Goal: Find specific page/section: Find specific page/section

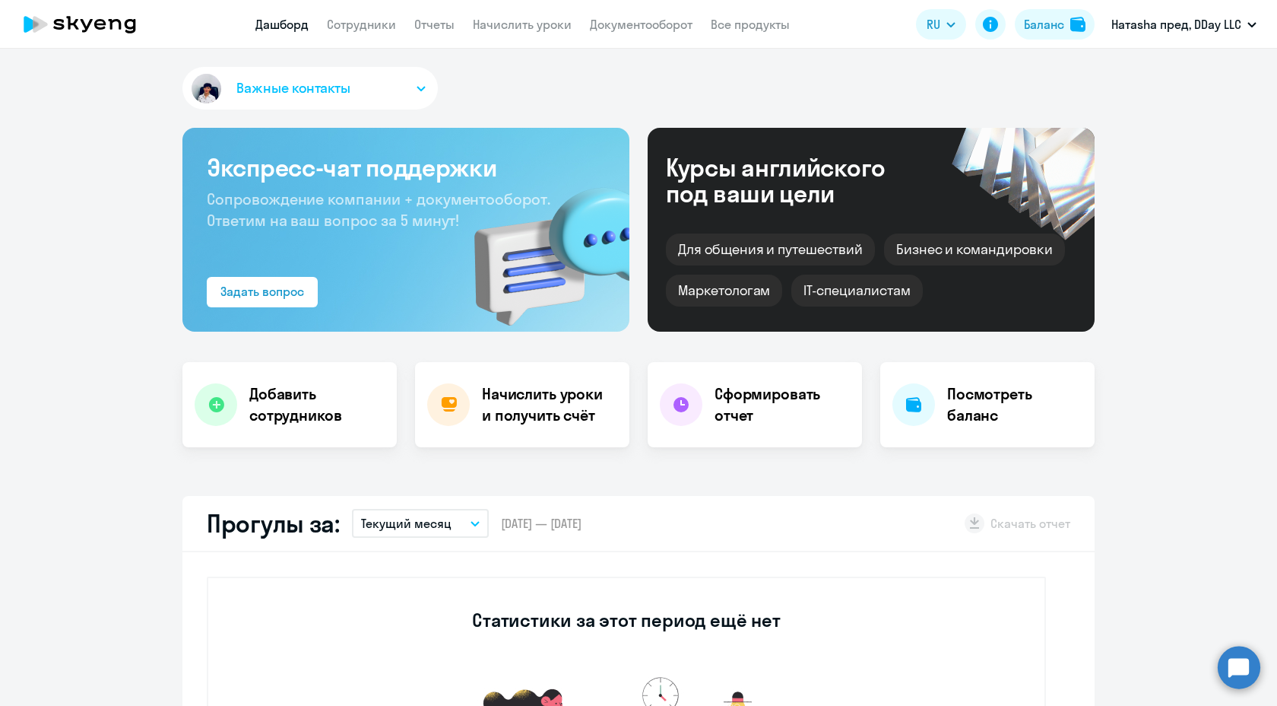
select select "30"
click at [383, 29] on link "Сотрудники" at bounding box center [361, 24] width 69 height 15
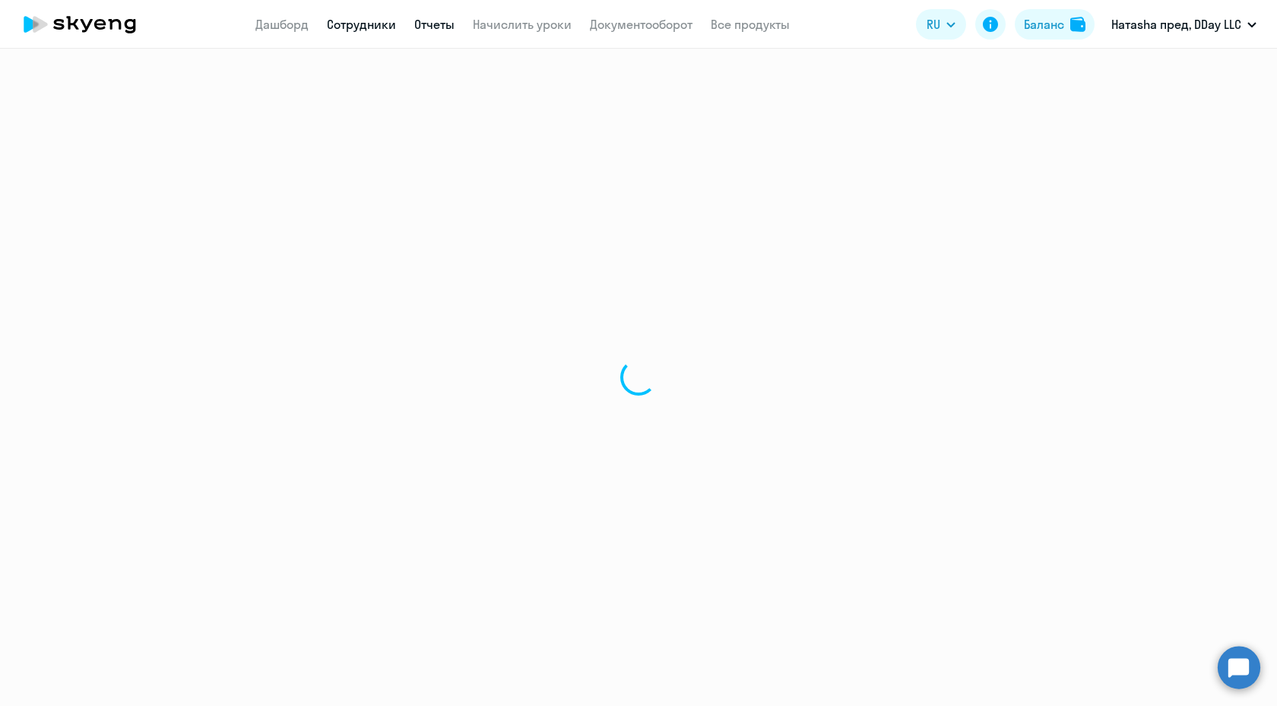
select select "30"
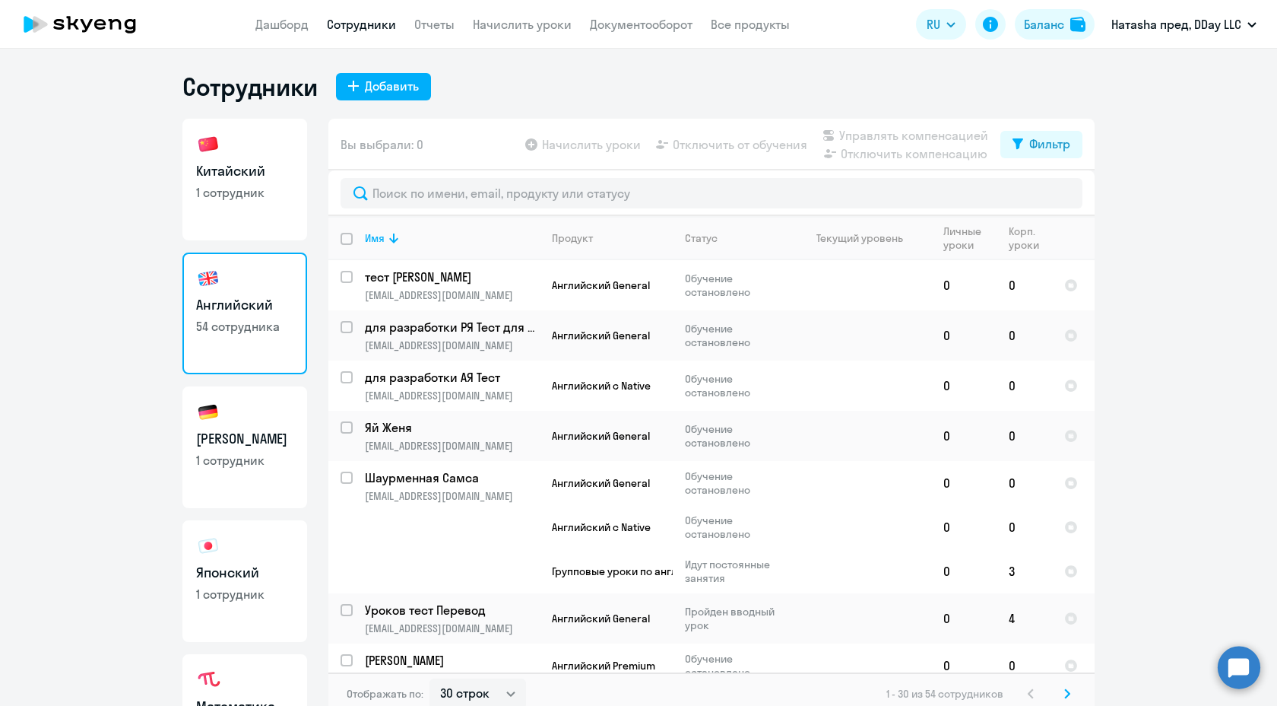
click at [262, 171] on h3 "Китайский" at bounding box center [244, 171] width 97 height 20
select select "30"
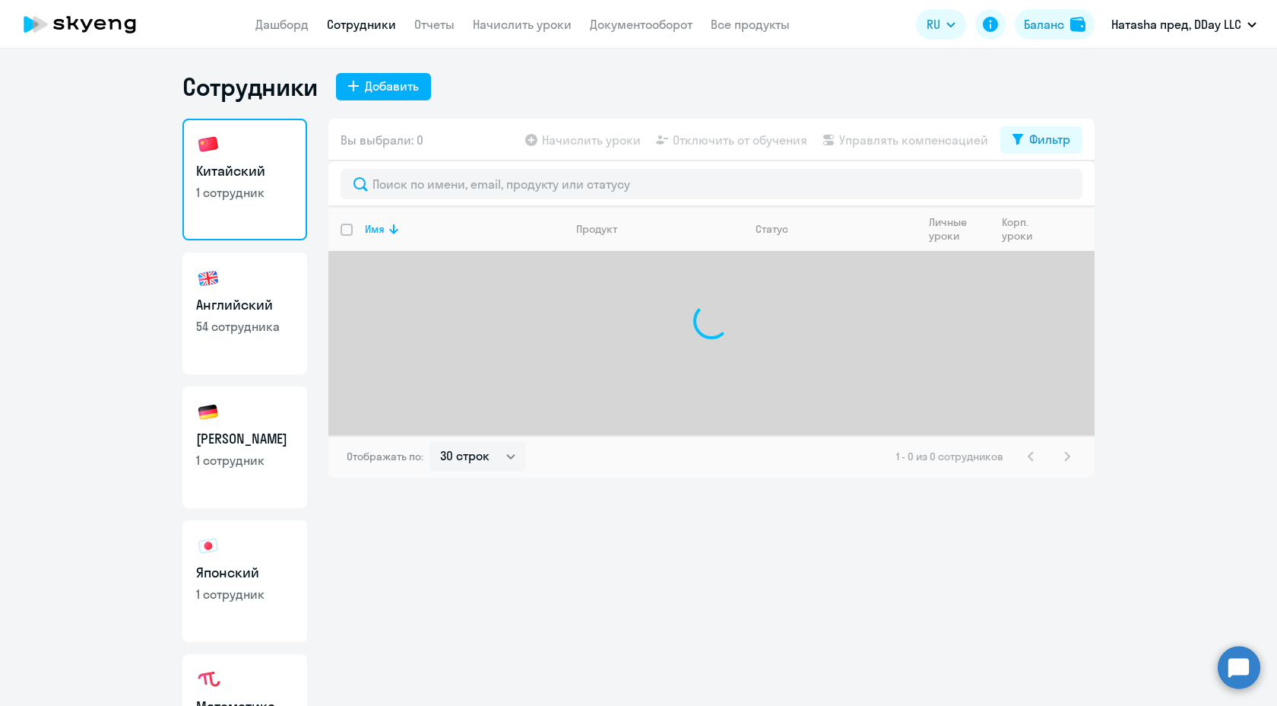
click at [243, 440] on h3 "[PERSON_NAME]" at bounding box center [244, 439] width 97 height 20
select select "30"
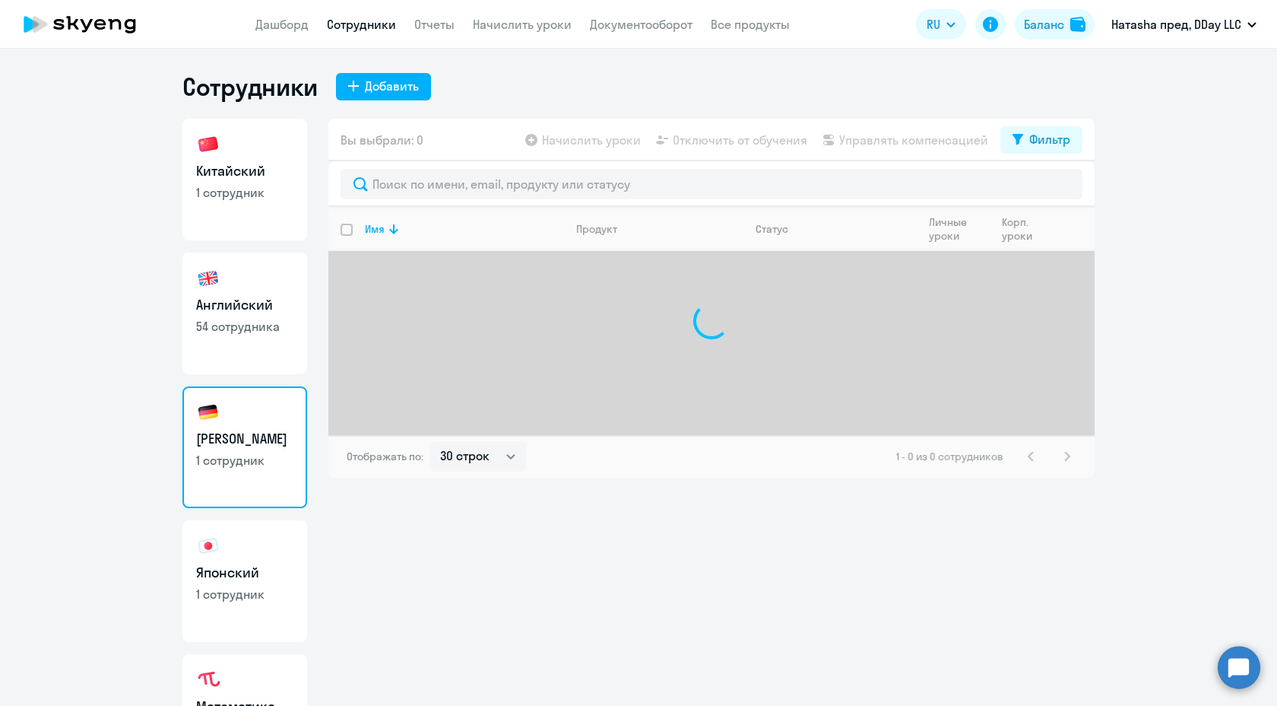
click at [243, 525] on link "Японский 1 сотрудник" at bounding box center [244, 581] width 125 height 122
select select "30"
